Goal: Task Accomplishment & Management: Manage account settings

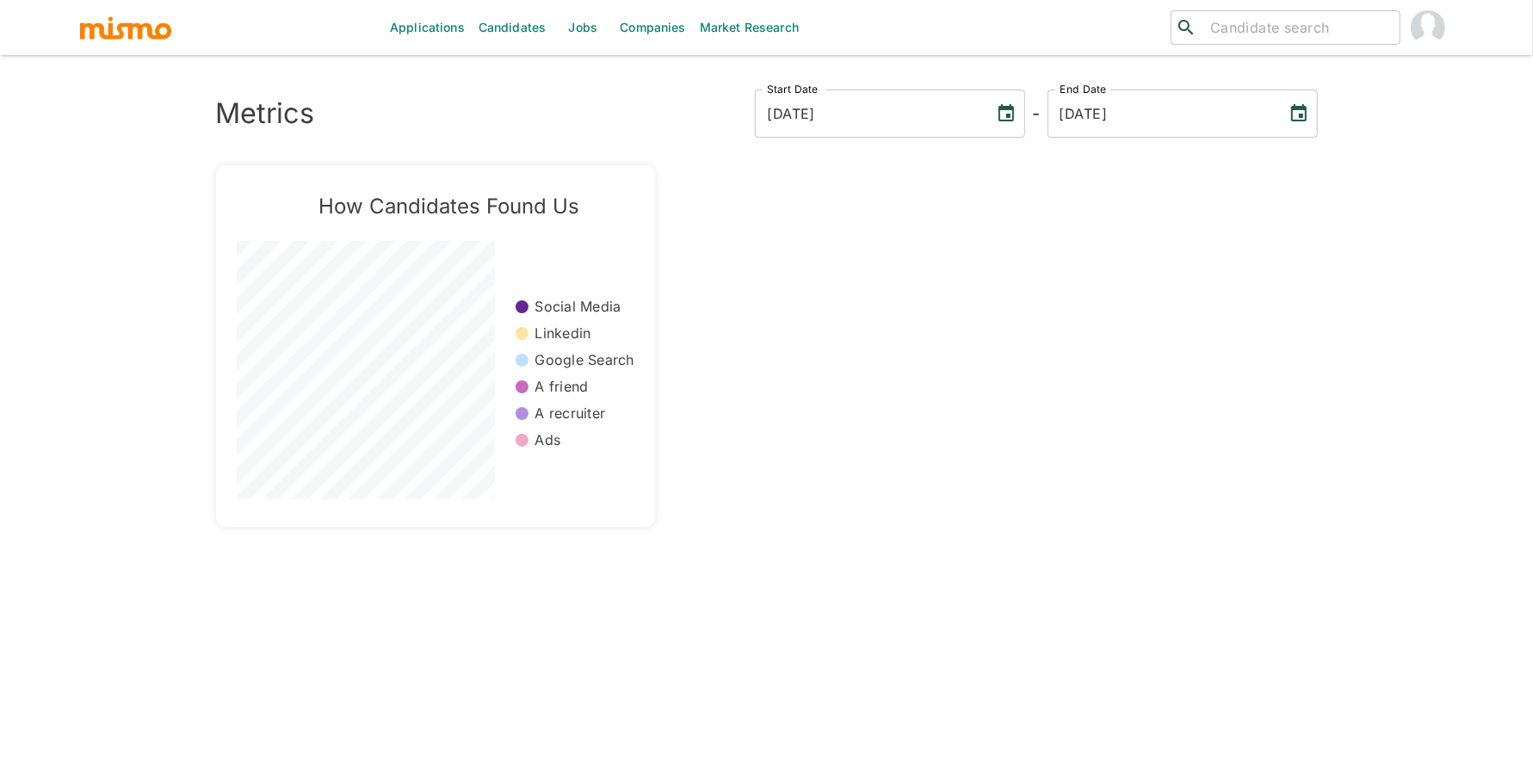
click at [573, 38] on link "Jobs" at bounding box center [582, 27] width 61 height 55
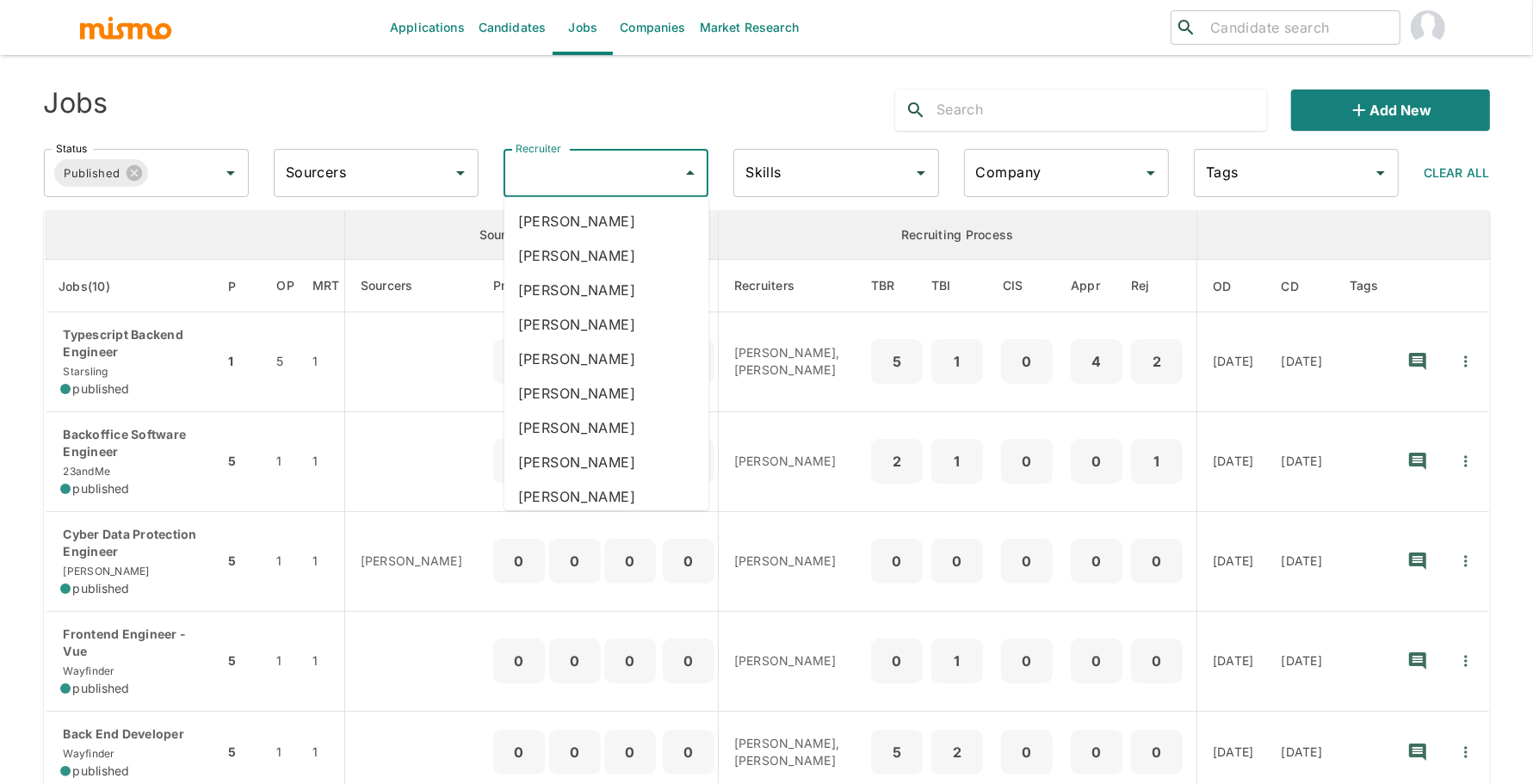
click at [644, 183] on input "Recruiter" at bounding box center [593, 172] width 163 height 32
type input "pao"
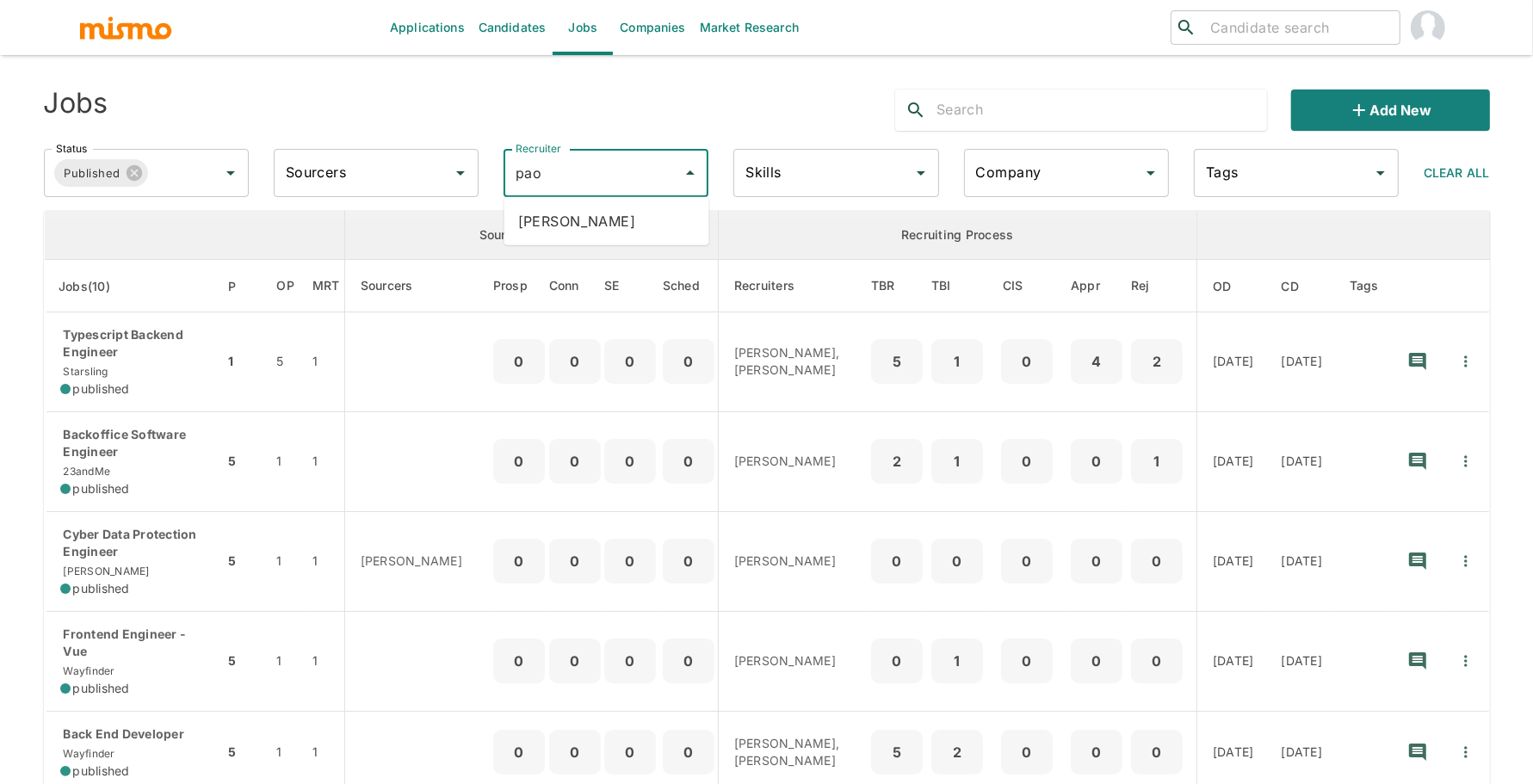
click at [643, 233] on li "Paola Pacheco" at bounding box center [606, 220] width 205 height 34
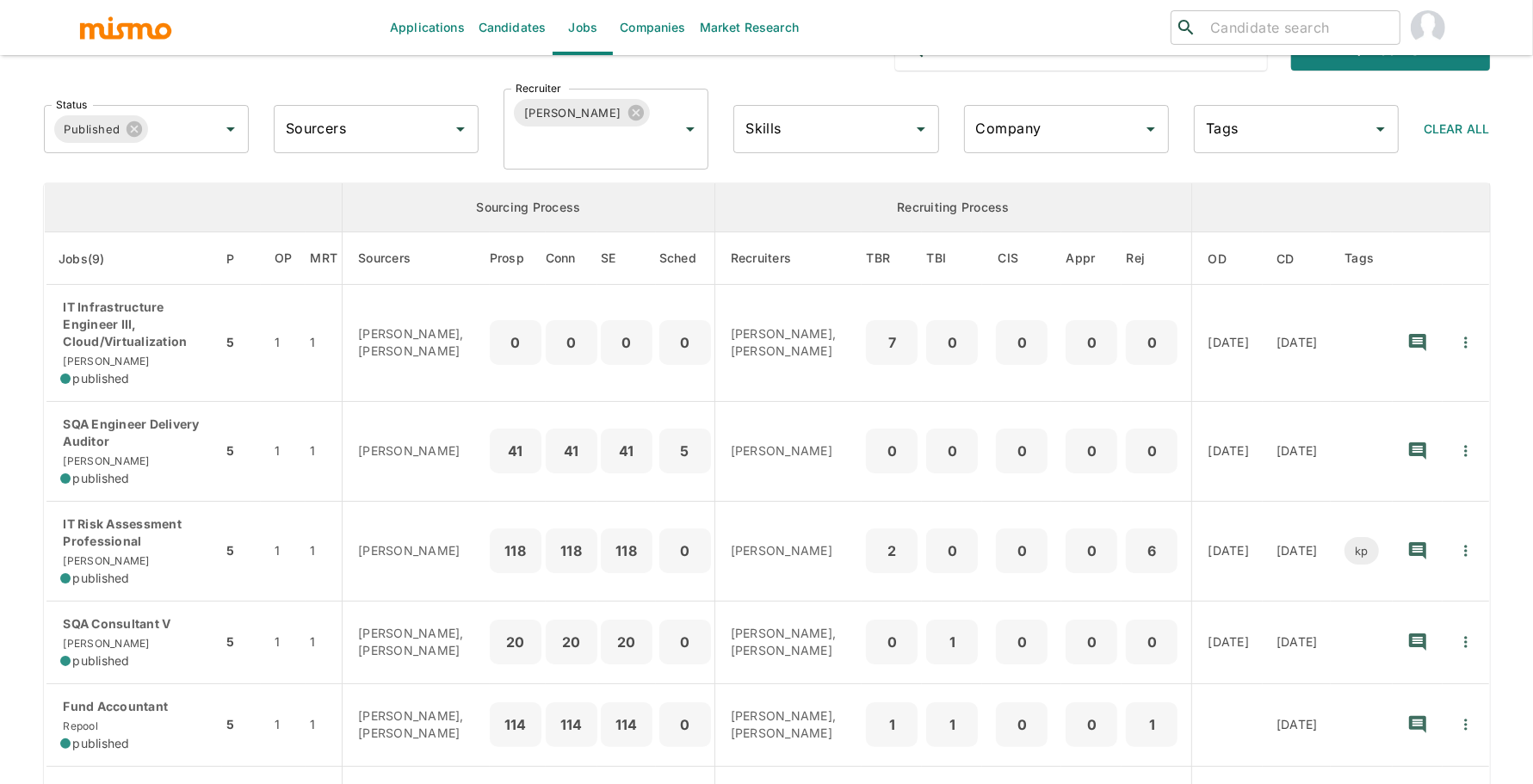
scroll to position [61, 0]
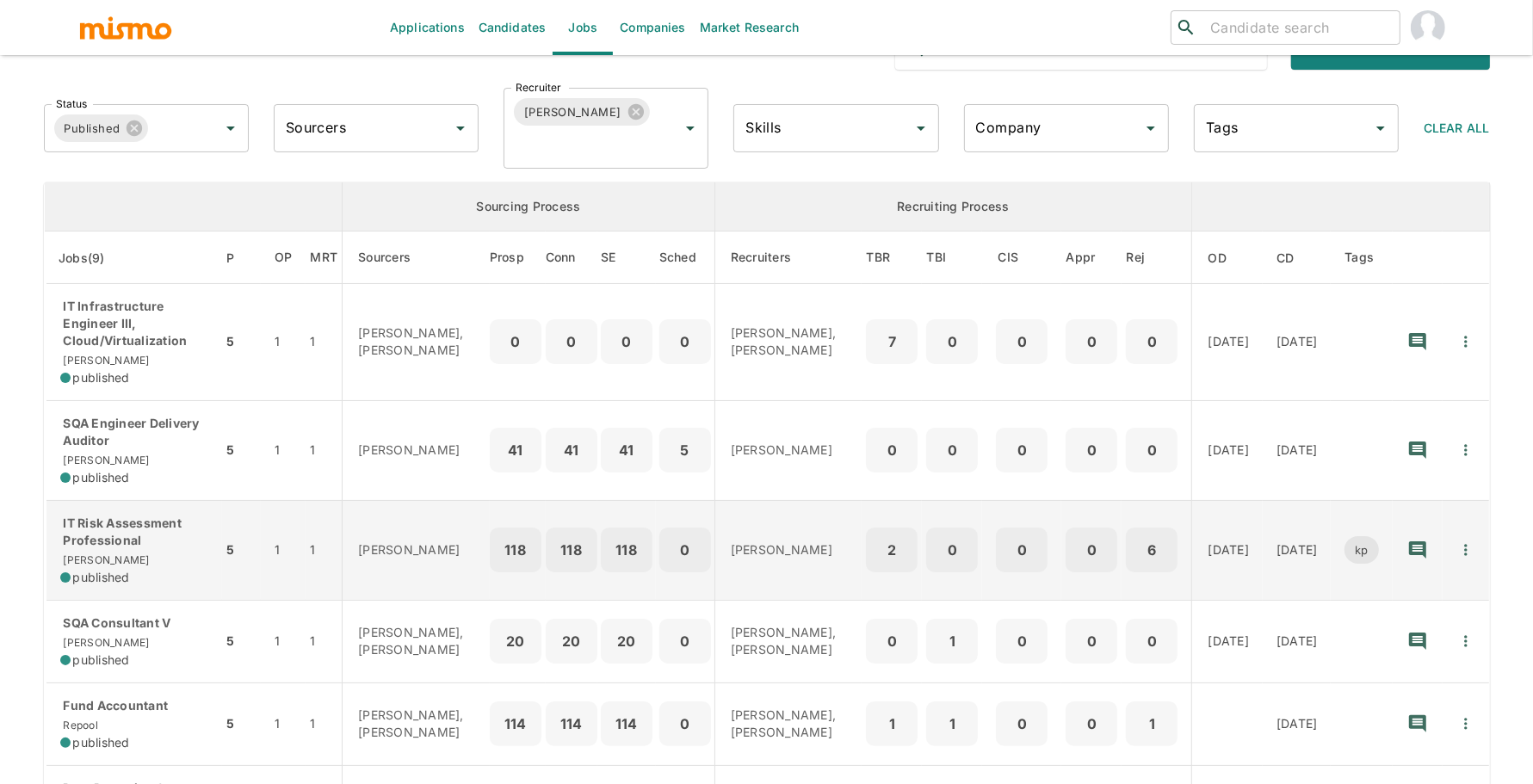
click at [160, 537] on p "IT Risk Assessment Professional" at bounding box center [134, 531] width 148 height 34
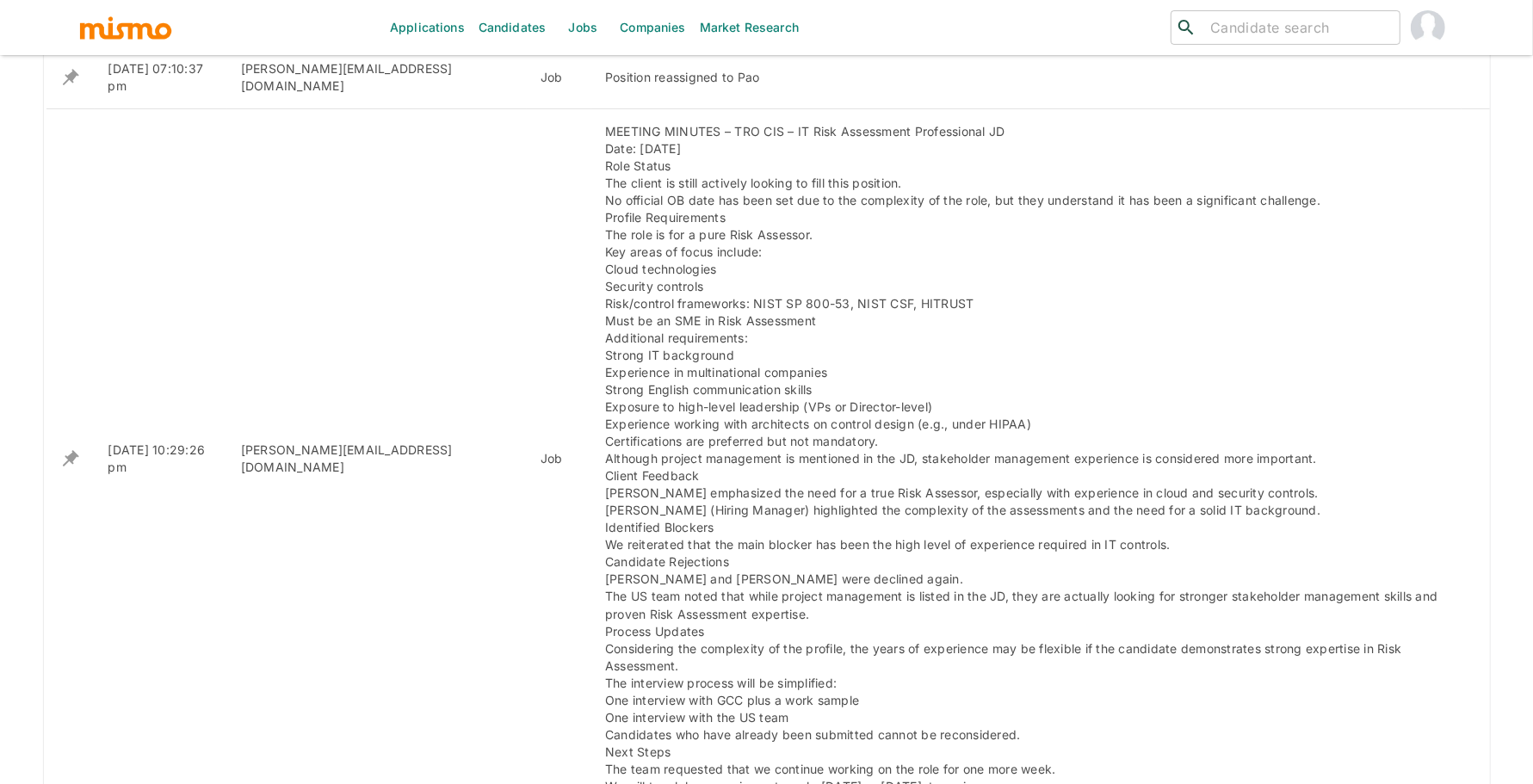
scroll to position [1107, 0]
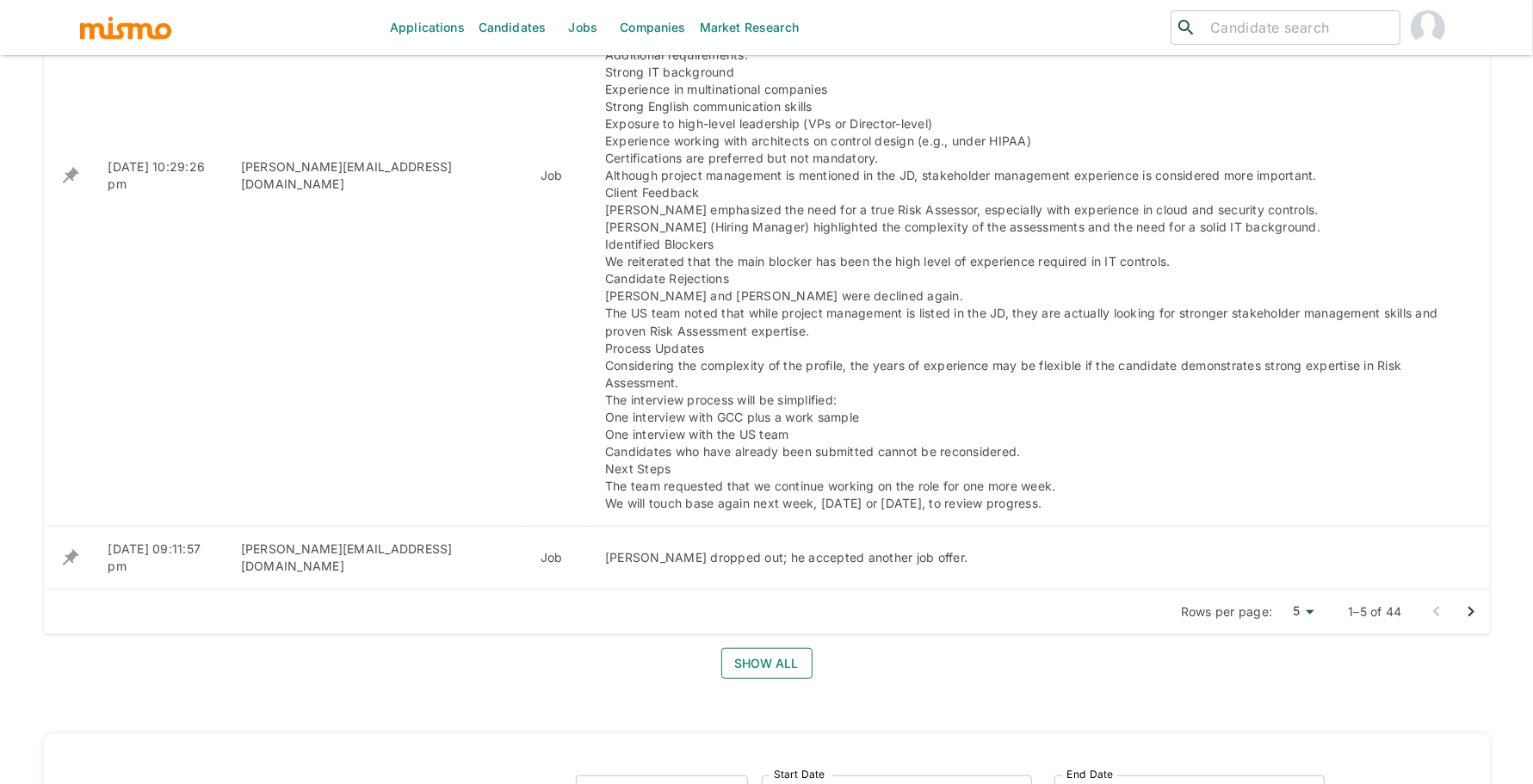
click at [779, 648] on button "Show all" at bounding box center [766, 664] width 91 height 32
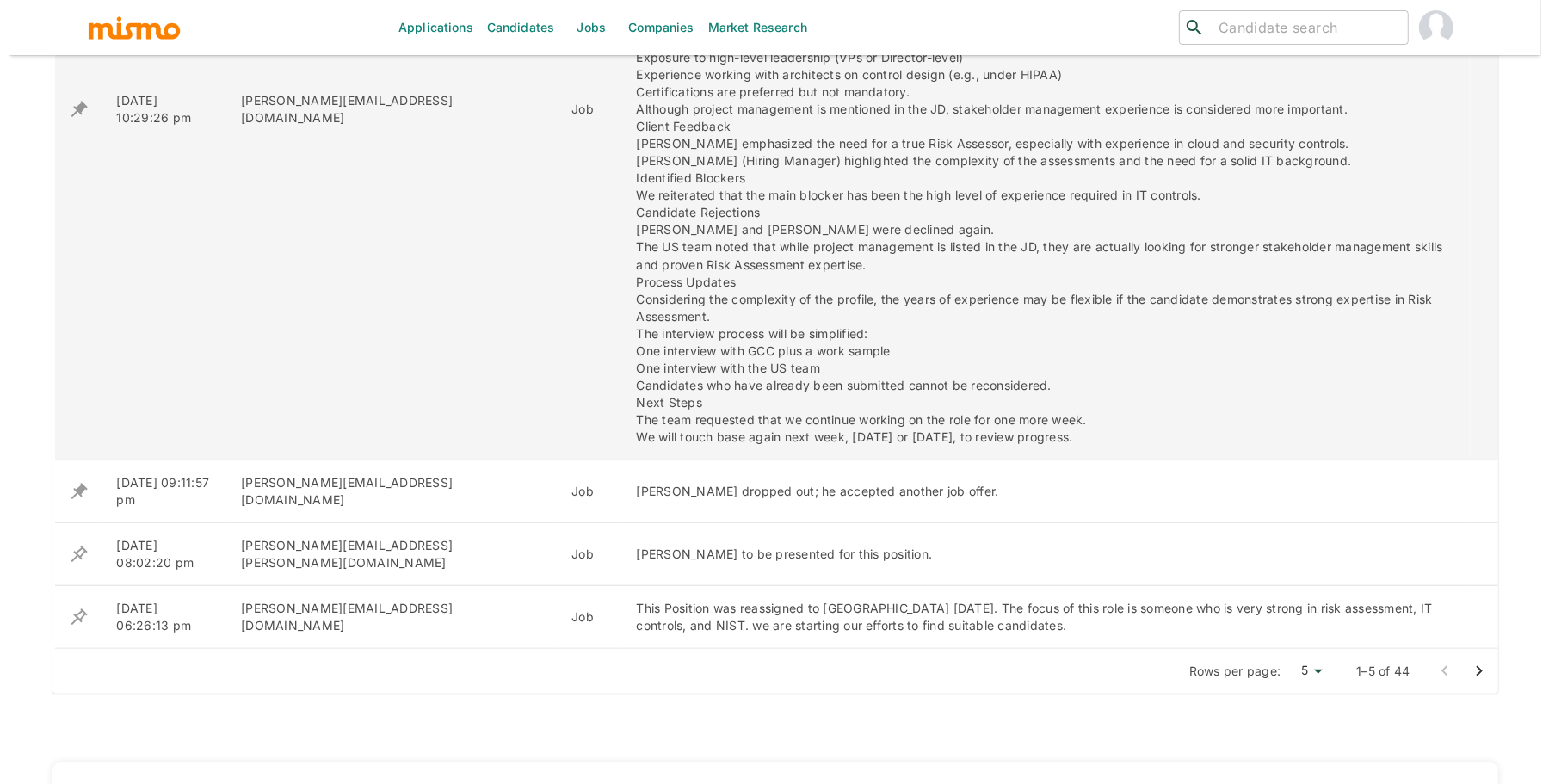
scroll to position [1185, 0]
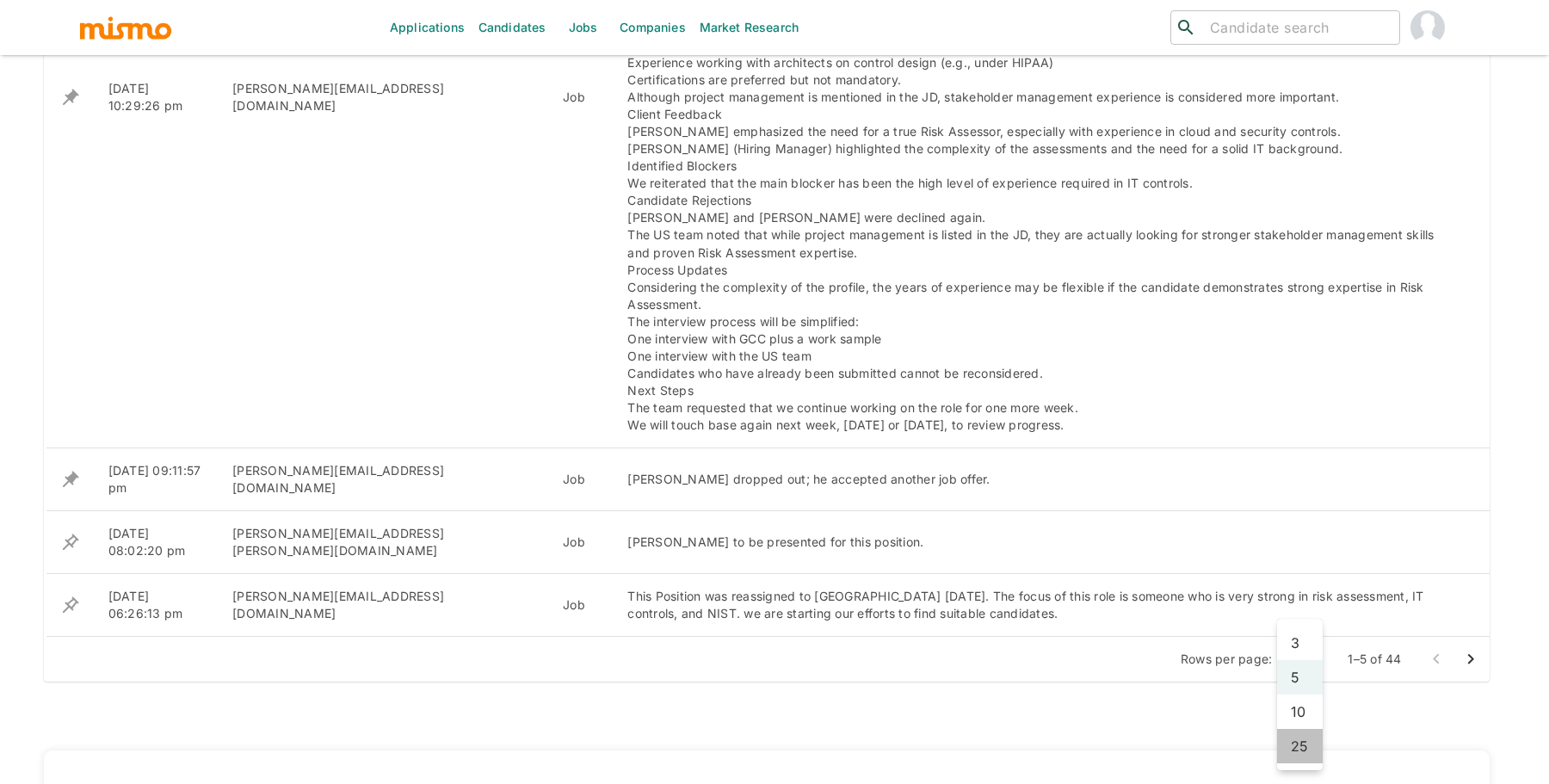
click at [1297, 730] on li "25" at bounding box center [1300, 745] width 46 height 34
type input "25"
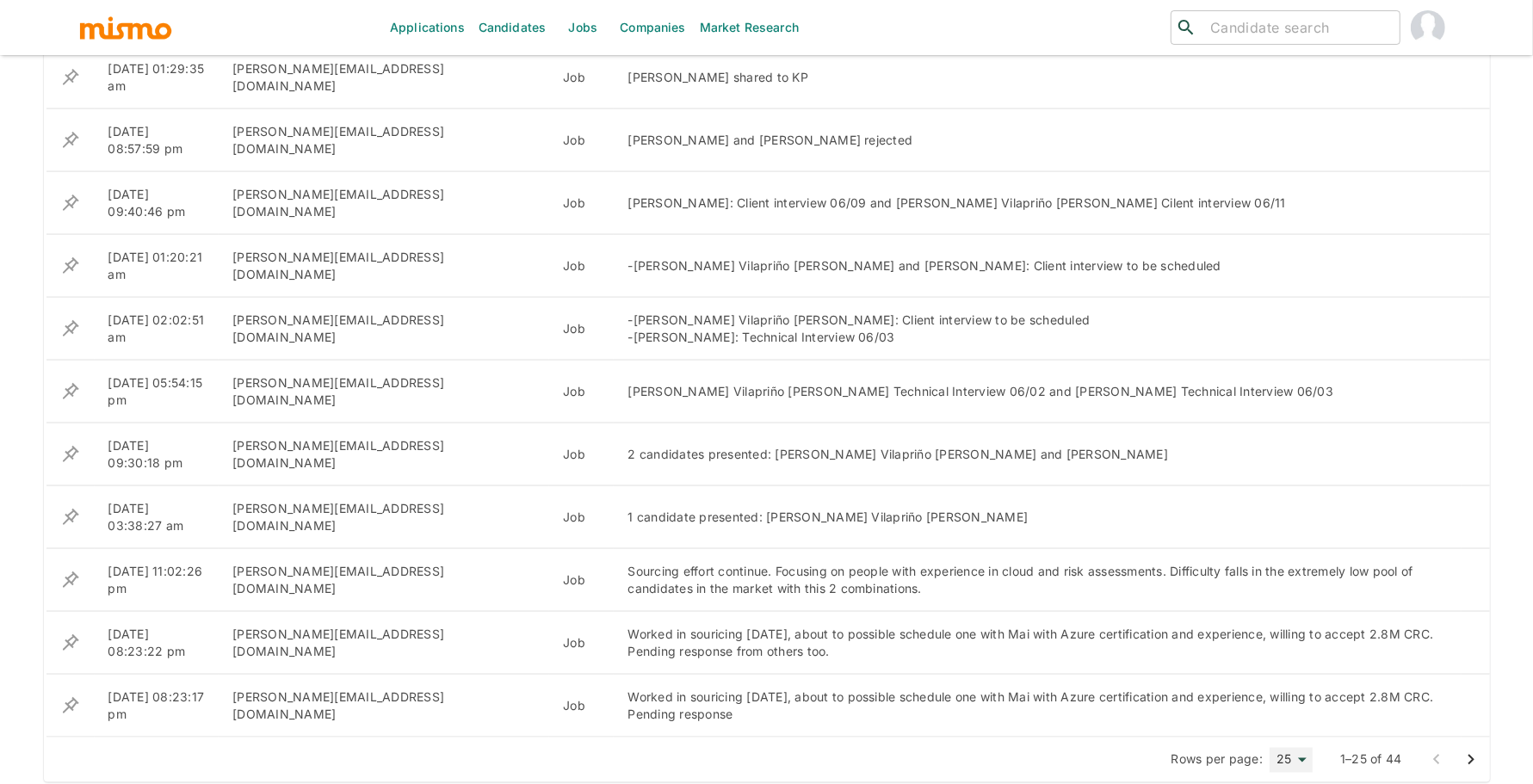
scroll to position [2609, 0]
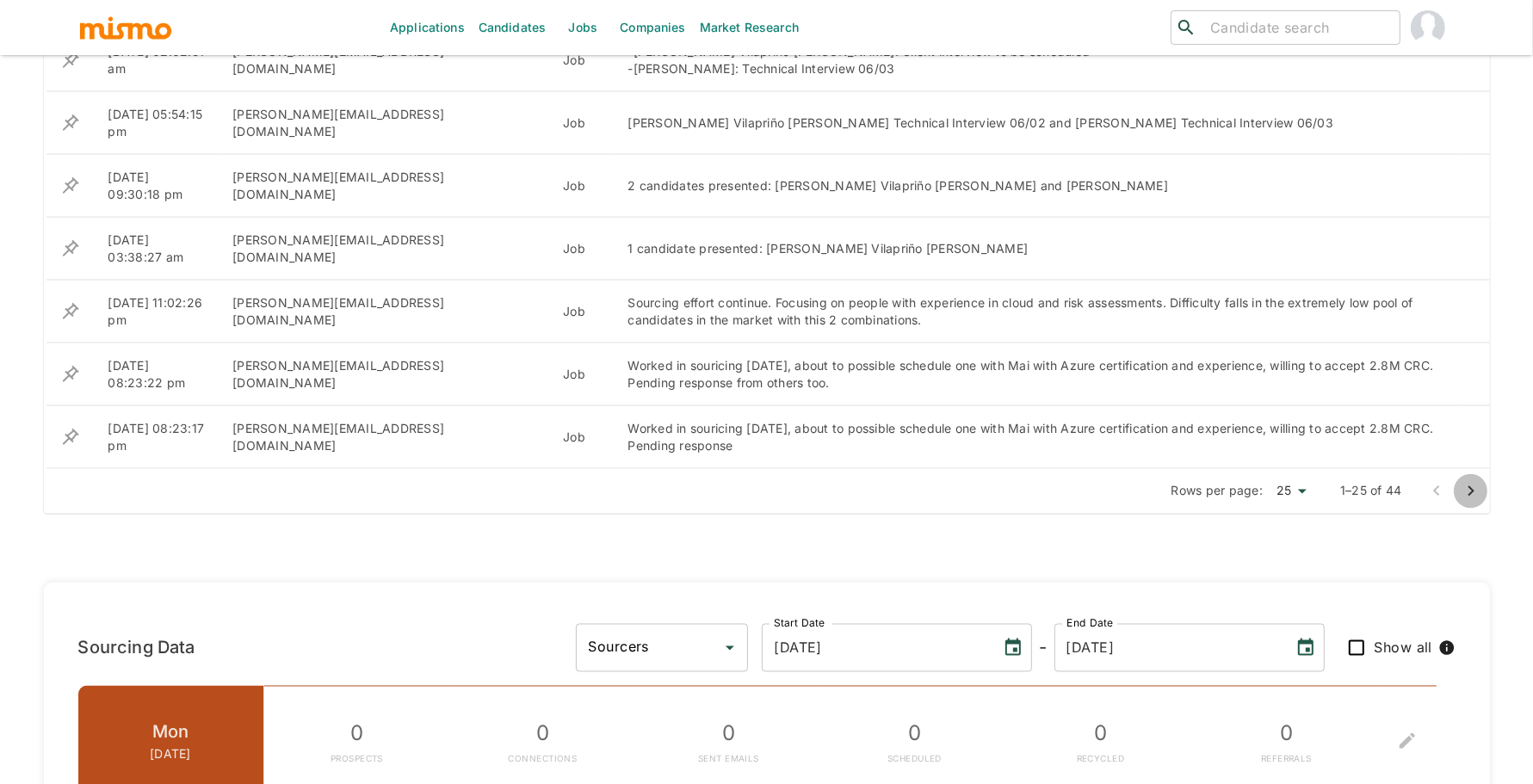
click at [1471, 481] on icon "Go to next page" at bounding box center [1471, 492] width 21 height 21
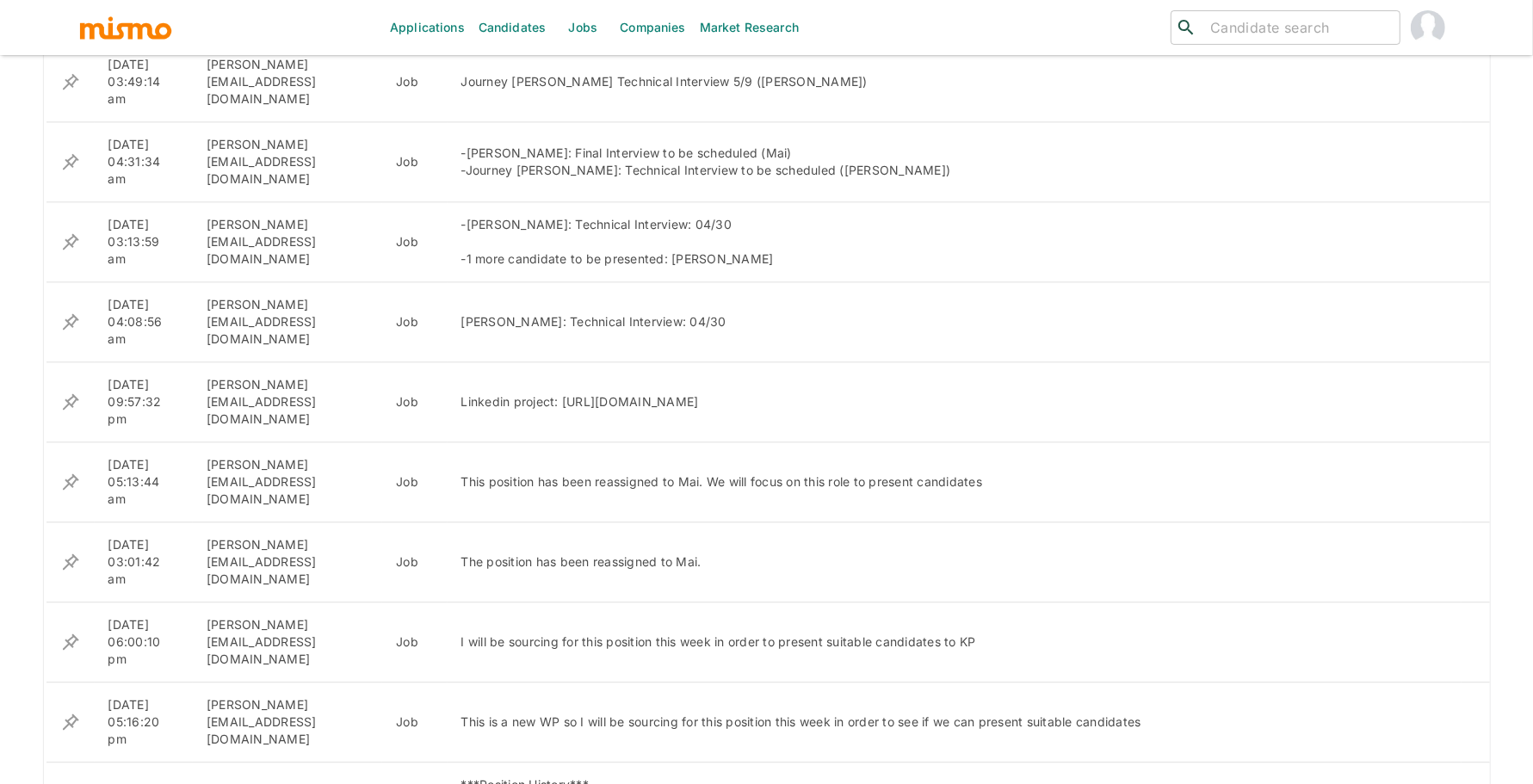
scroll to position [4097, 0]
